Goal: Information Seeking & Learning: Learn about a topic

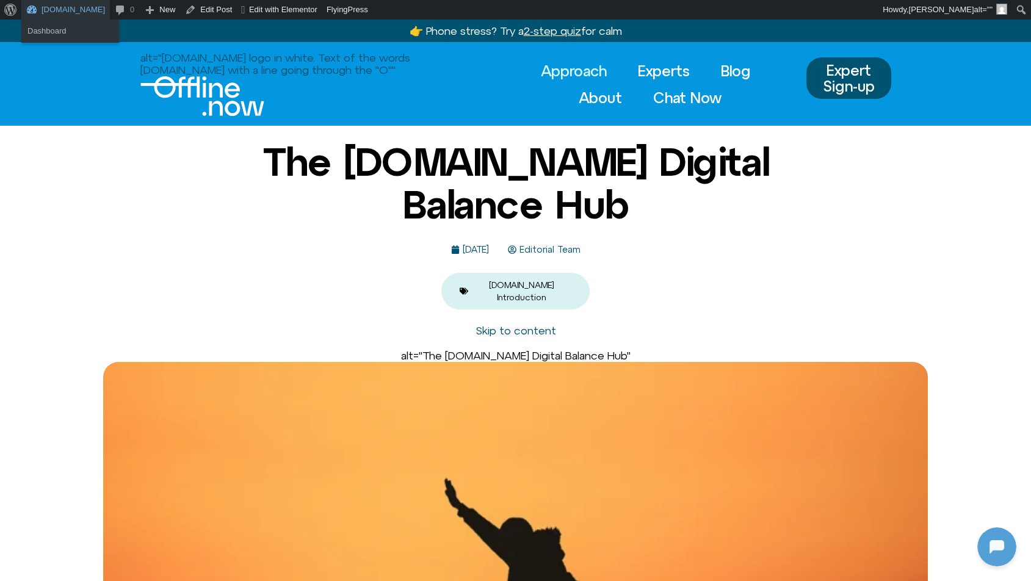
click at [52, 8] on link "[DOMAIN_NAME]" at bounding box center [65, 10] width 89 height 20
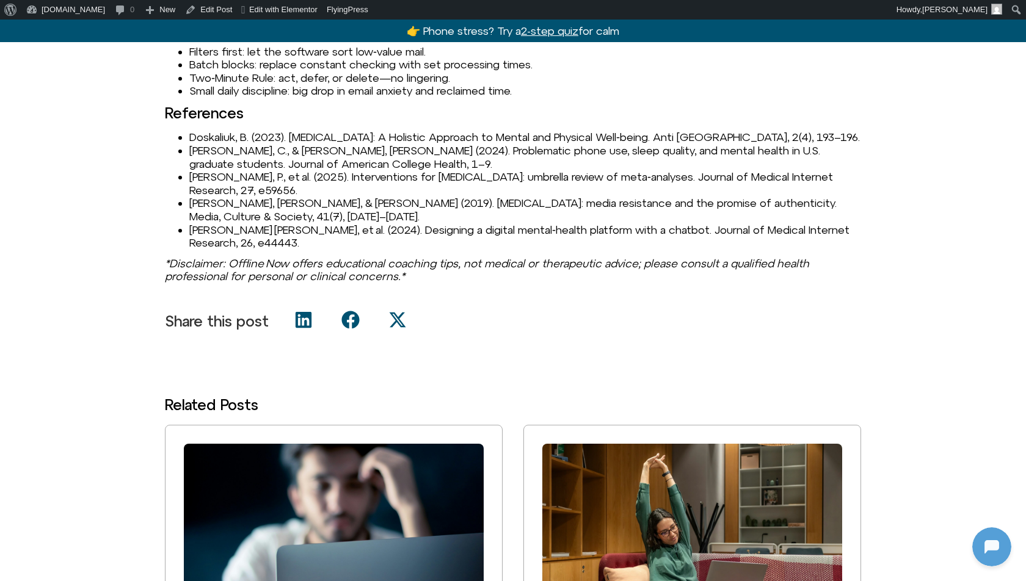
scroll to position [1749, 0]
